Goal: Task Accomplishment & Management: Complete application form

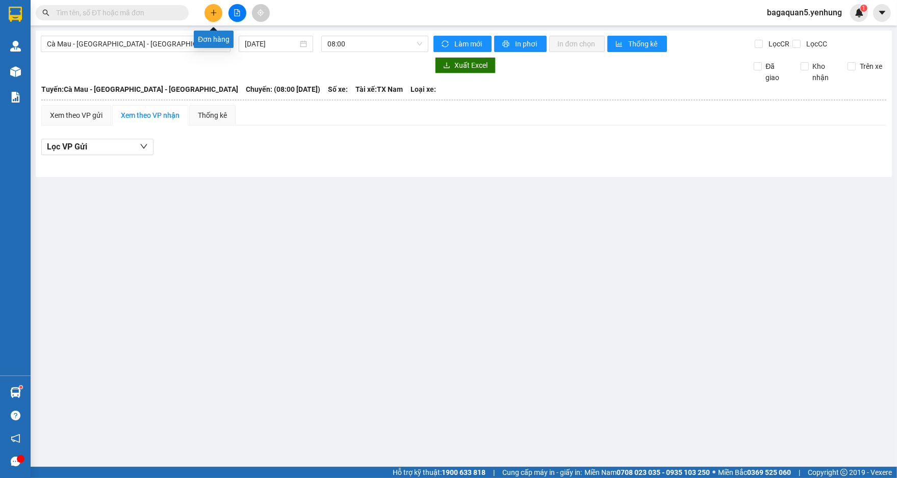
drag, startPoint x: 215, startPoint y: 15, endPoint x: 215, endPoint y: 5, distance: 10.2
click at [215, 5] on button at bounding box center [214, 13] width 18 height 18
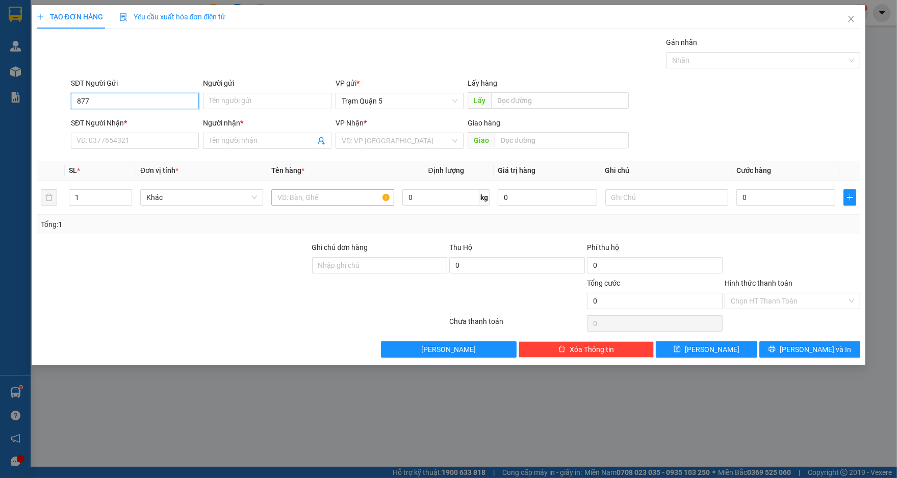
type input "877"
click at [110, 129] on div "SĐT Người Nhận *" at bounding box center [135, 124] width 128 height 15
drag, startPoint x: 112, startPoint y: 139, endPoint x: 118, endPoint y: 129, distance: 12.1
click at [118, 129] on div "SĐT Người Nhận * VD: 0377654321" at bounding box center [135, 135] width 128 height 36
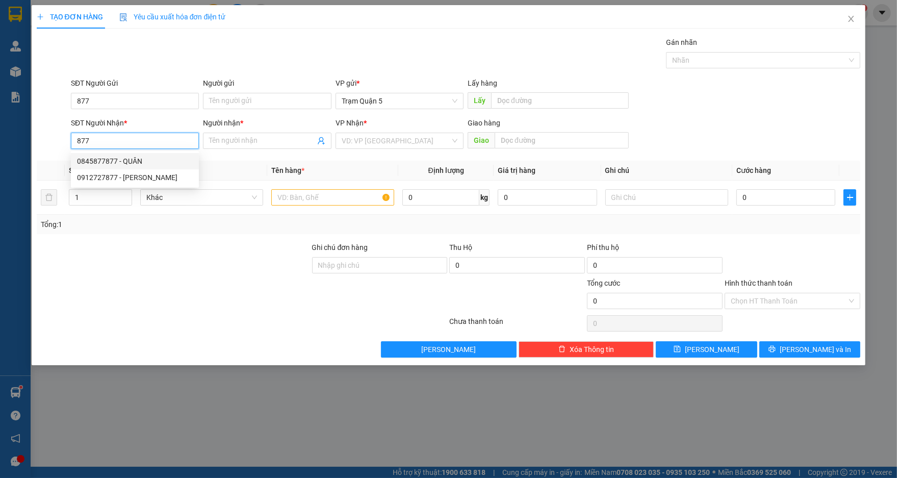
click at [124, 159] on div "0845877877 - QUÂN" at bounding box center [135, 161] width 116 height 11
type input "0845877877"
type input "QUÂN"
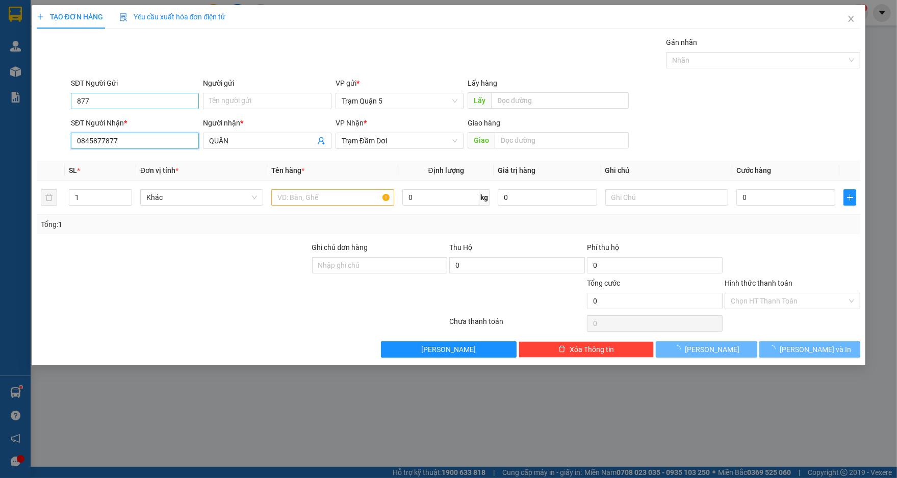
type input "40.000"
type input "0845877877"
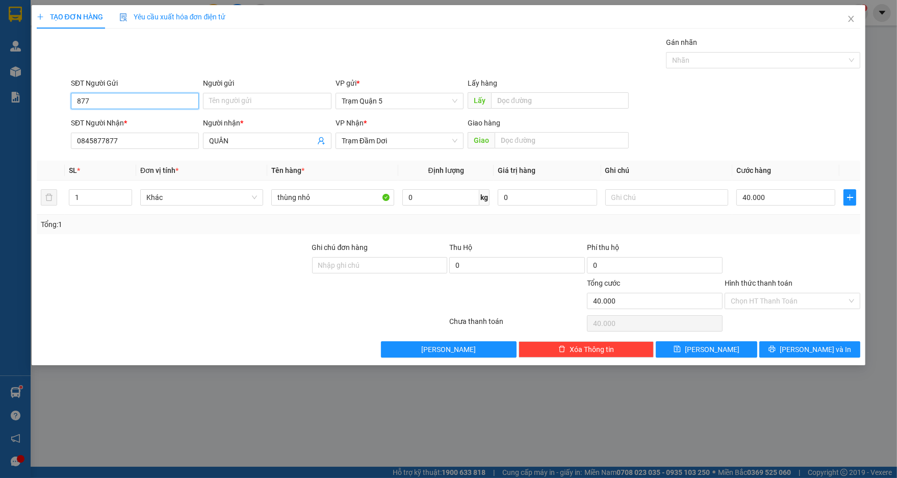
click at [126, 106] on input "877" at bounding box center [135, 101] width 128 height 16
type input "8"
click at [823, 354] on span "[PERSON_NAME] và In" at bounding box center [815, 349] width 71 height 11
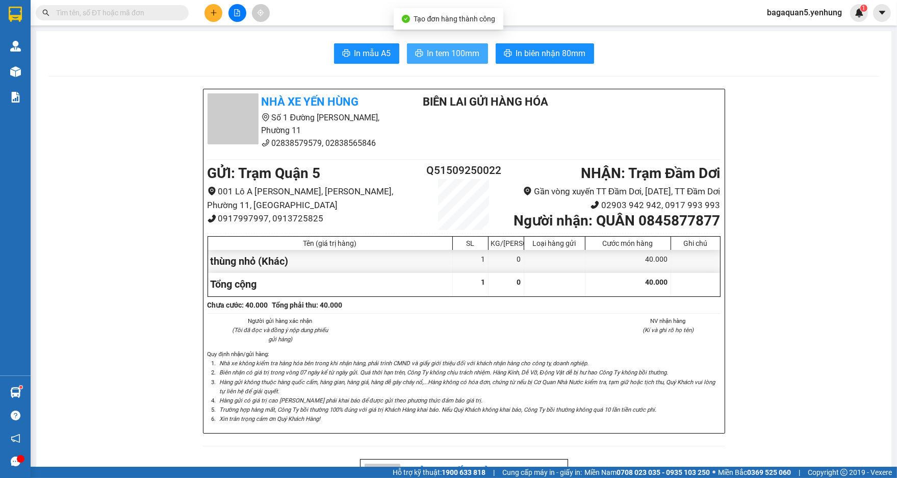
click at [458, 45] on button "In tem 100mm" at bounding box center [447, 53] width 81 height 20
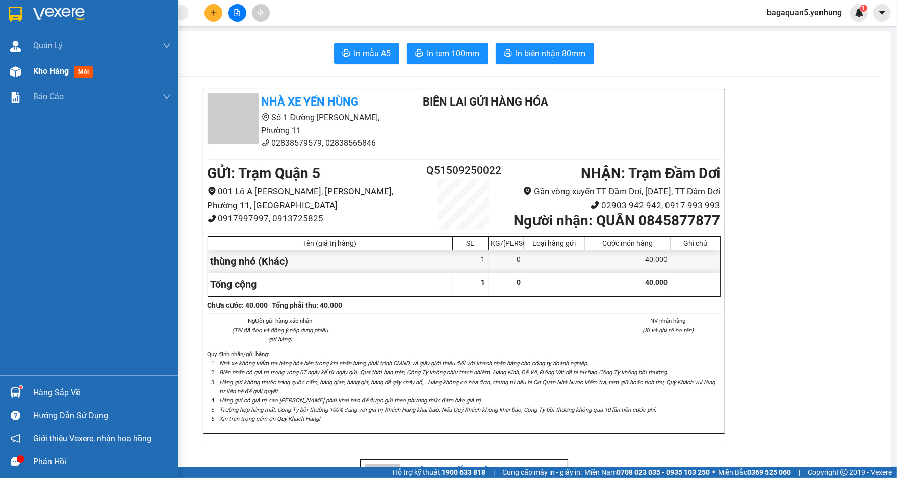
click at [12, 72] on img at bounding box center [15, 71] width 11 height 11
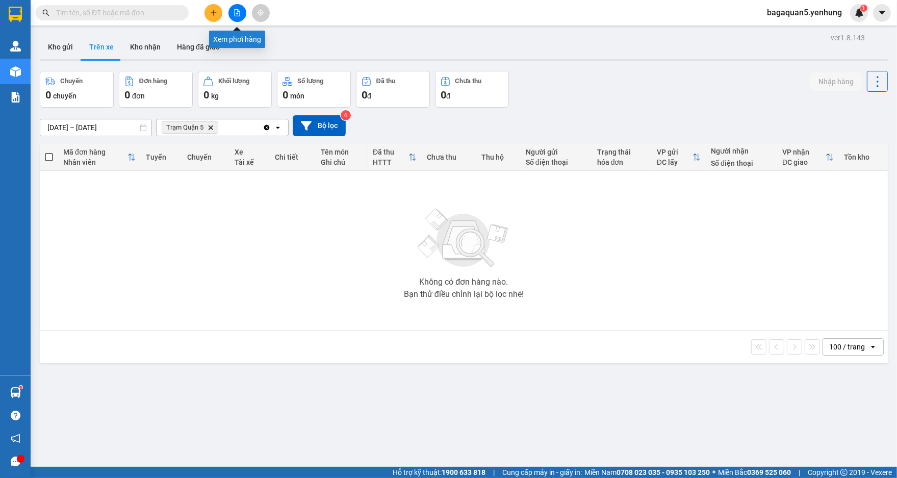
click at [240, 15] on icon "file-add" at bounding box center [237, 12] width 7 height 7
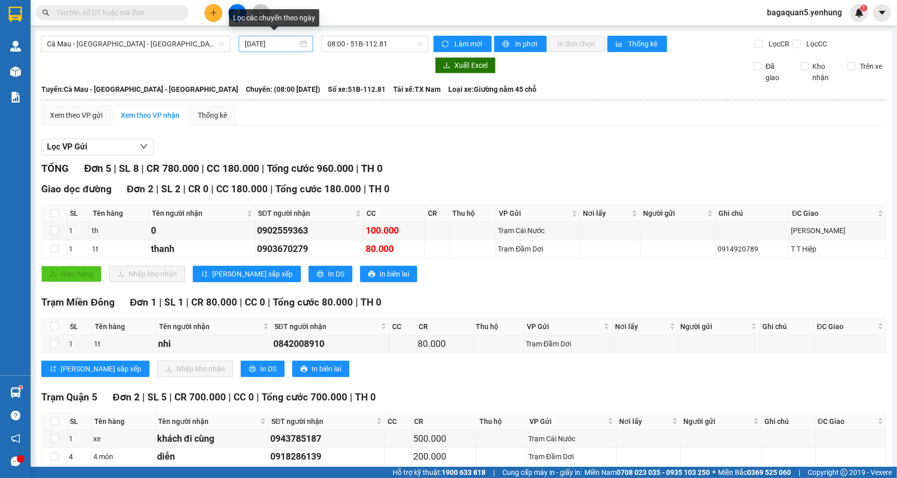
click at [296, 44] on div "[DATE]" at bounding box center [276, 43] width 62 height 11
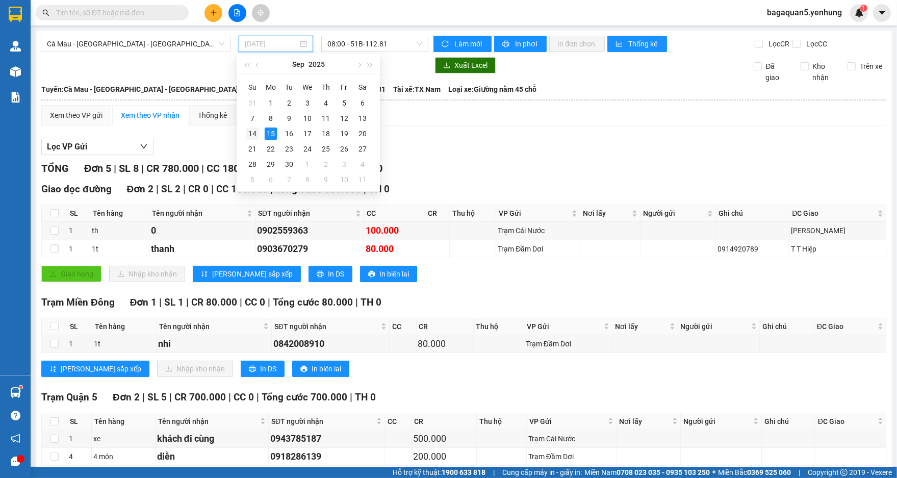
click at [250, 129] on div "14" at bounding box center [252, 134] width 12 height 12
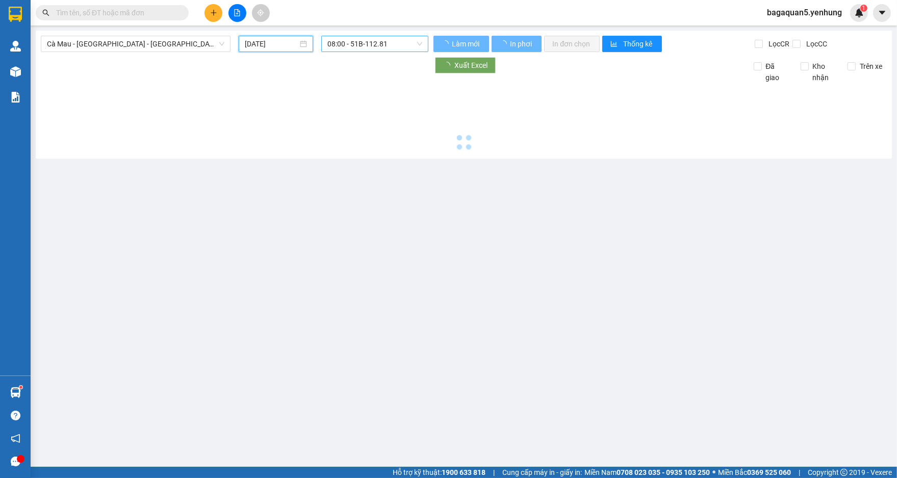
type input "[DATE]"
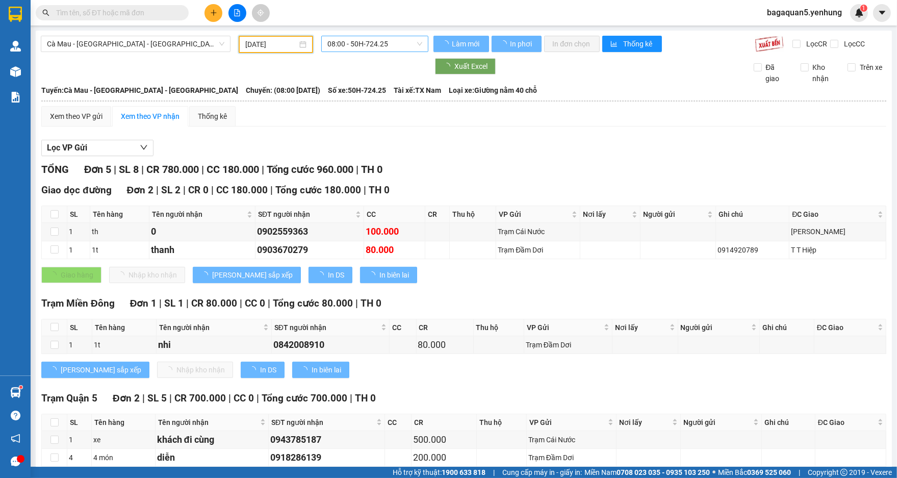
click at [365, 45] on span "08:00 - 50H-724.25" at bounding box center [375, 43] width 95 height 15
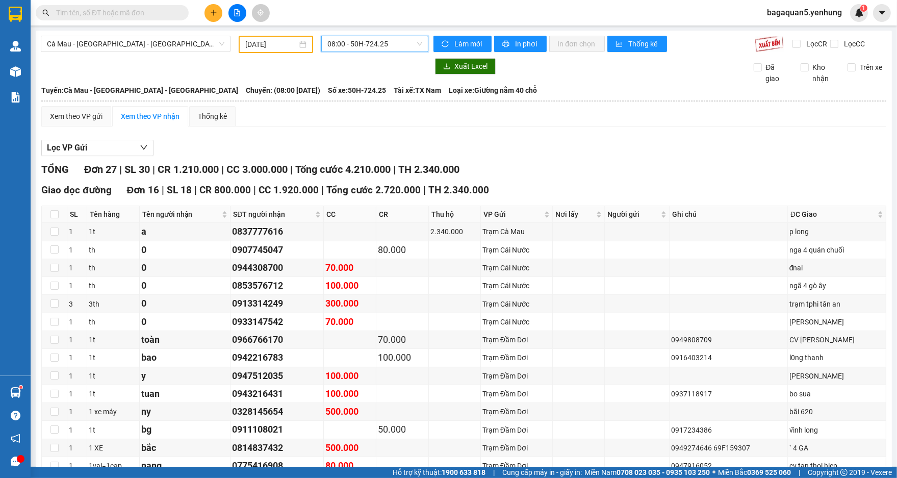
click at [411, 46] on span "08:00 - 50H-724.25" at bounding box center [375, 43] width 95 height 15
click at [399, 61] on div at bounding box center [235, 66] width 388 height 16
click at [392, 45] on span "08:00 - 50H-724.25" at bounding box center [375, 43] width 95 height 15
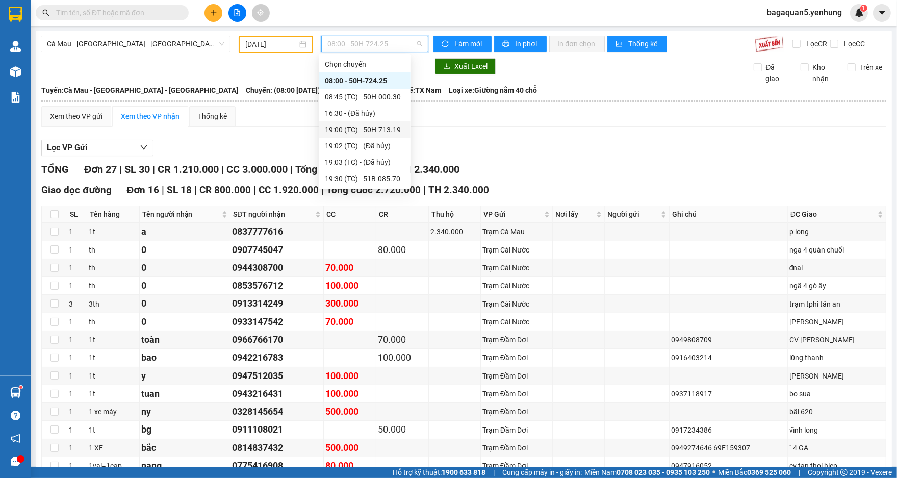
click at [374, 128] on div "19:00 (TC) - 50H-713.19" at bounding box center [365, 129] width 80 height 11
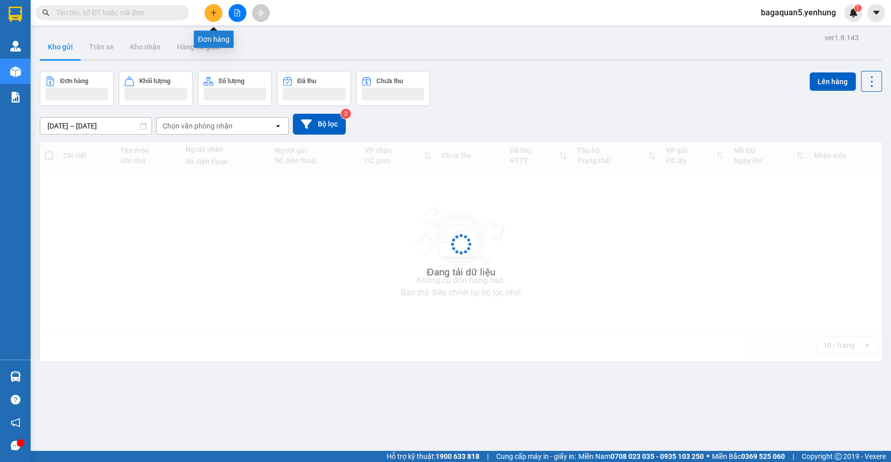
click at [210, 7] on button at bounding box center [214, 13] width 18 height 18
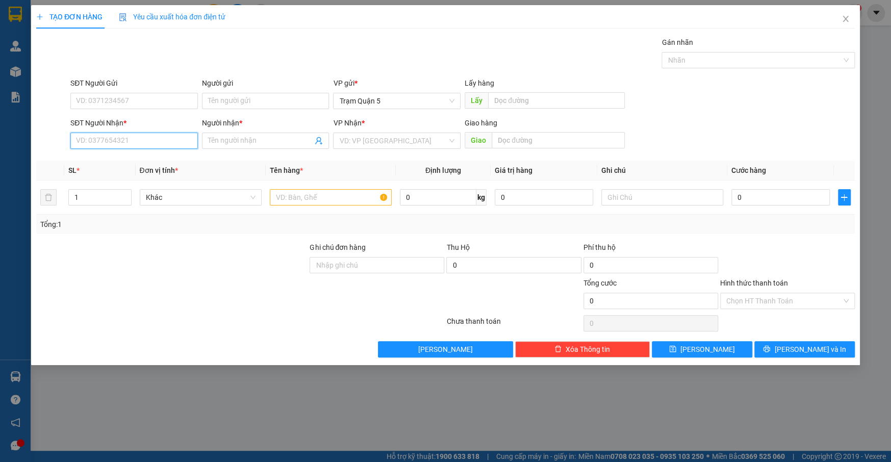
drag, startPoint x: 167, startPoint y: 147, endPoint x: 178, endPoint y: 112, distance: 36.5
click at [176, 114] on form "SĐT Người Gửi VD: 0371234567 Người gửi Tên người gửi VP gửi * Trạm Quận 5 Lấy h…" at bounding box center [445, 116] width 819 height 76
click at [177, 168] on div "0944884498 - LIỄU" at bounding box center [134, 161] width 128 height 16
type input "0944884498"
type input "LIỄU"
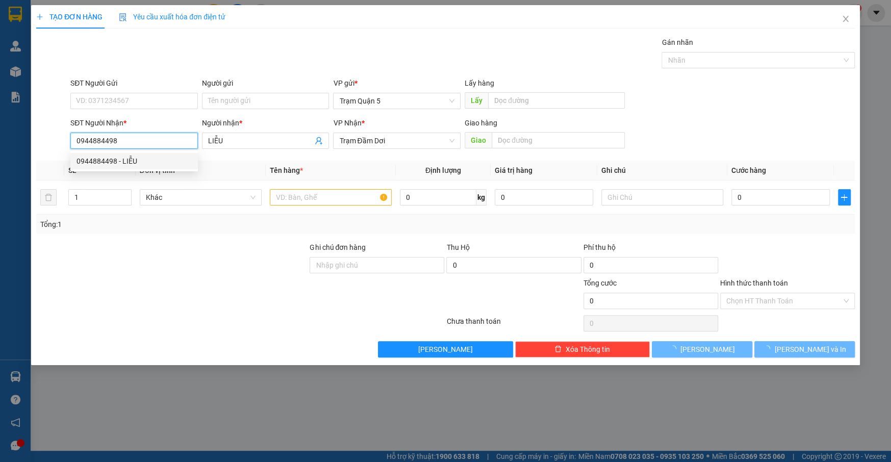
type input "160.000"
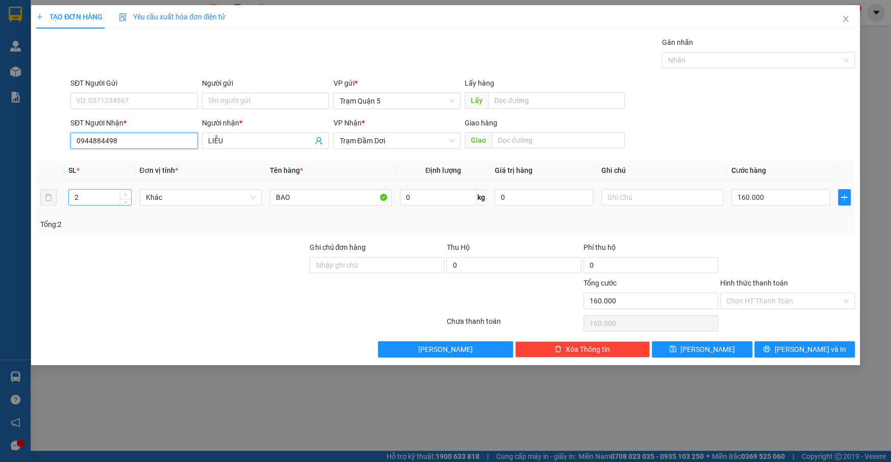
type input "0944884498"
type input "3"
drag, startPoint x: 127, startPoint y: 192, endPoint x: 267, endPoint y: 211, distance: 142.1
click at [202, 210] on tr "3 Khác BAO 0 kg 0 160.000" at bounding box center [445, 198] width 819 height 34
click at [766, 198] on input "160.000" at bounding box center [781, 197] width 98 height 16
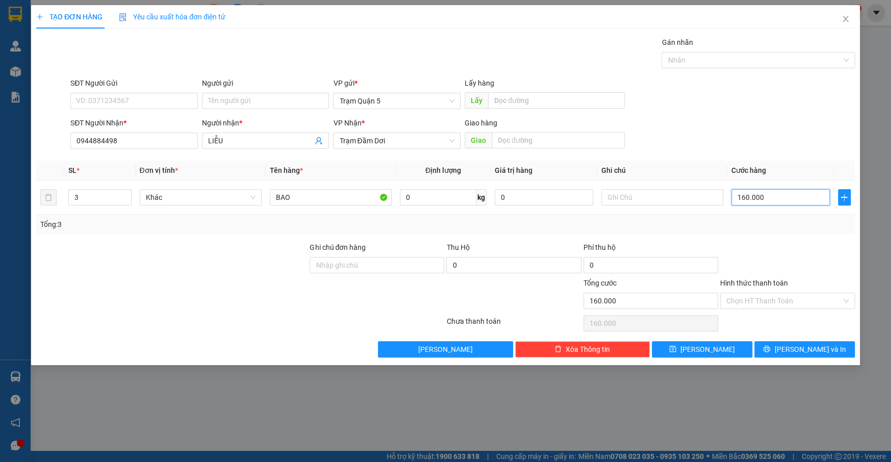
type input "0"
type input "2"
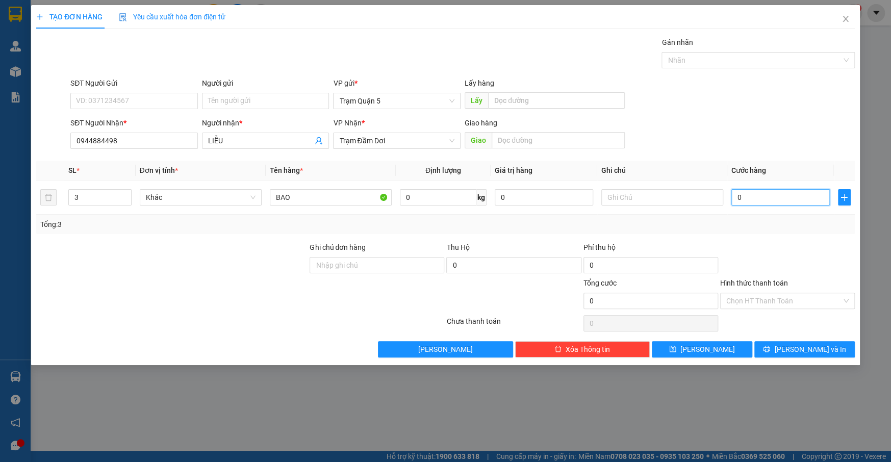
type input "02"
type input "27"
type input "027"
type input "270"
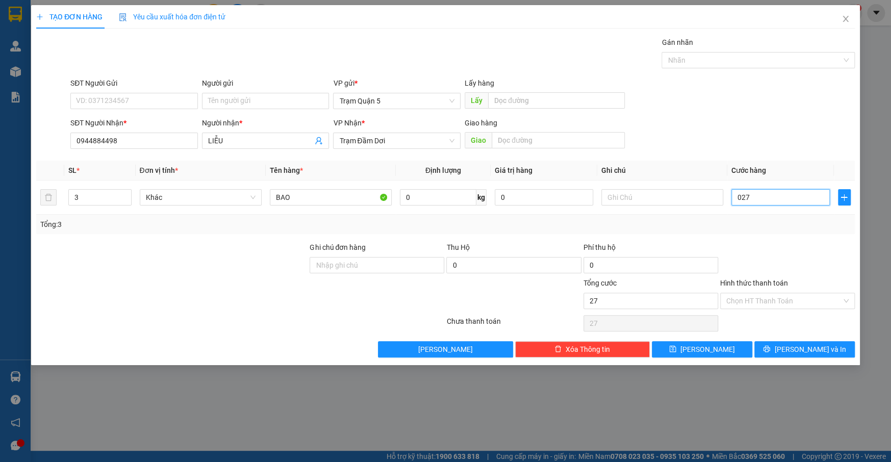
type input "270"
type input "0.270"
type input "270.000"
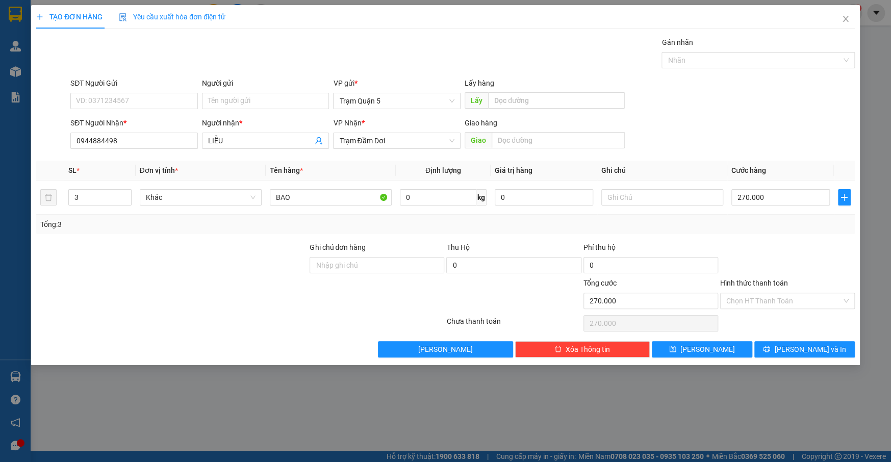
click at [804, 255] on div at bounding box center [787, 260] width 137 height 36
drag, startPoint x: 788, startPoint y: 354, endPoint x: 757, endPoint y: 377, distance: 38.7
click at [787, 354] on button "[PERSON_NAME] và In" at bounding box center [805, 349] width 101 height 16
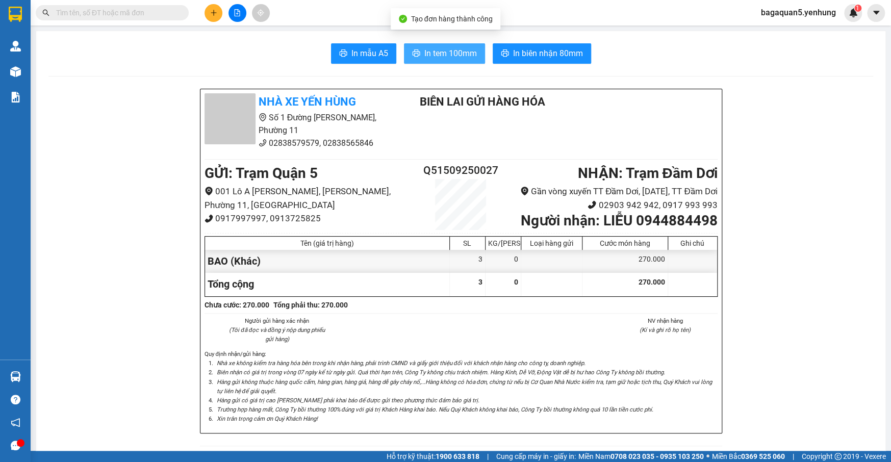
click at [424, 53] on span "In tem 100mm" at bounding box center [450, 53] width 53 height 13
